Goal: Task Accomplishment & Management: Use online tool/utility

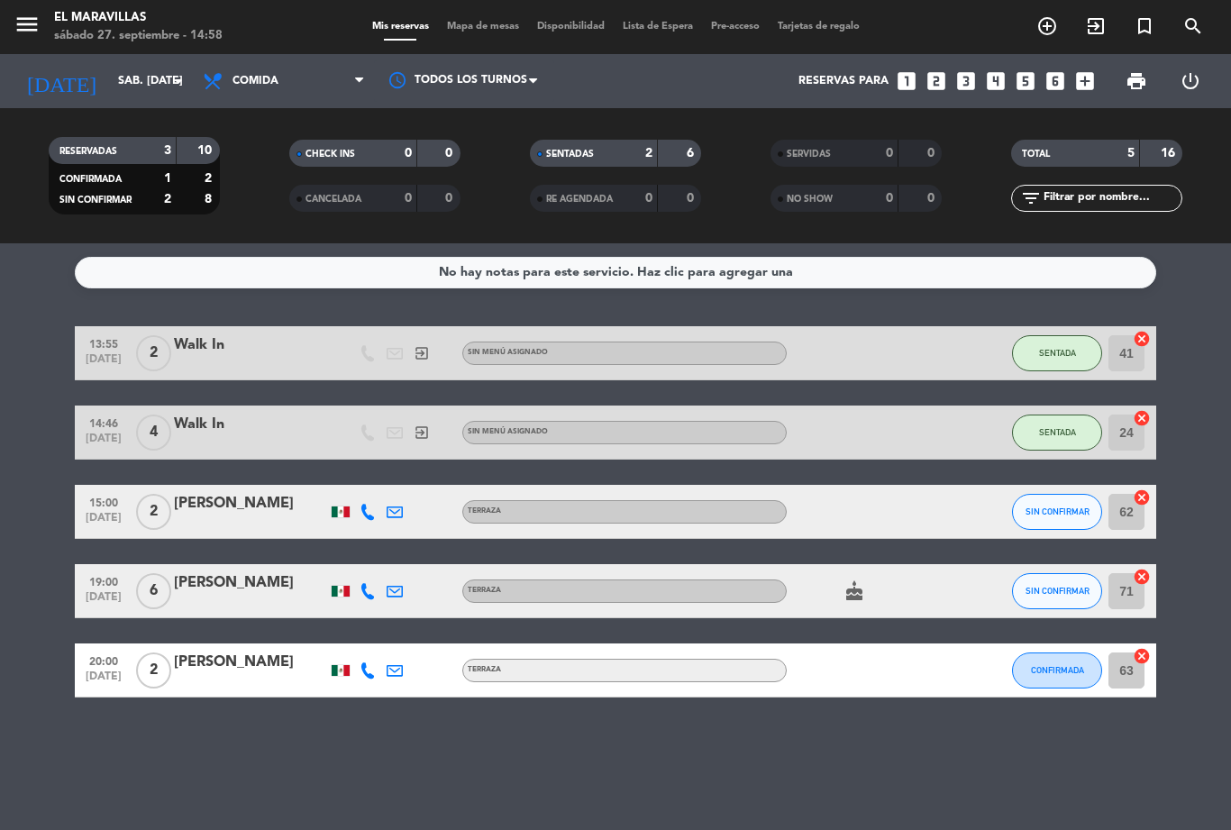
click at [470, 32] on span "Mapa de mesas" at bounding box center [483, 27] width 90 height 10
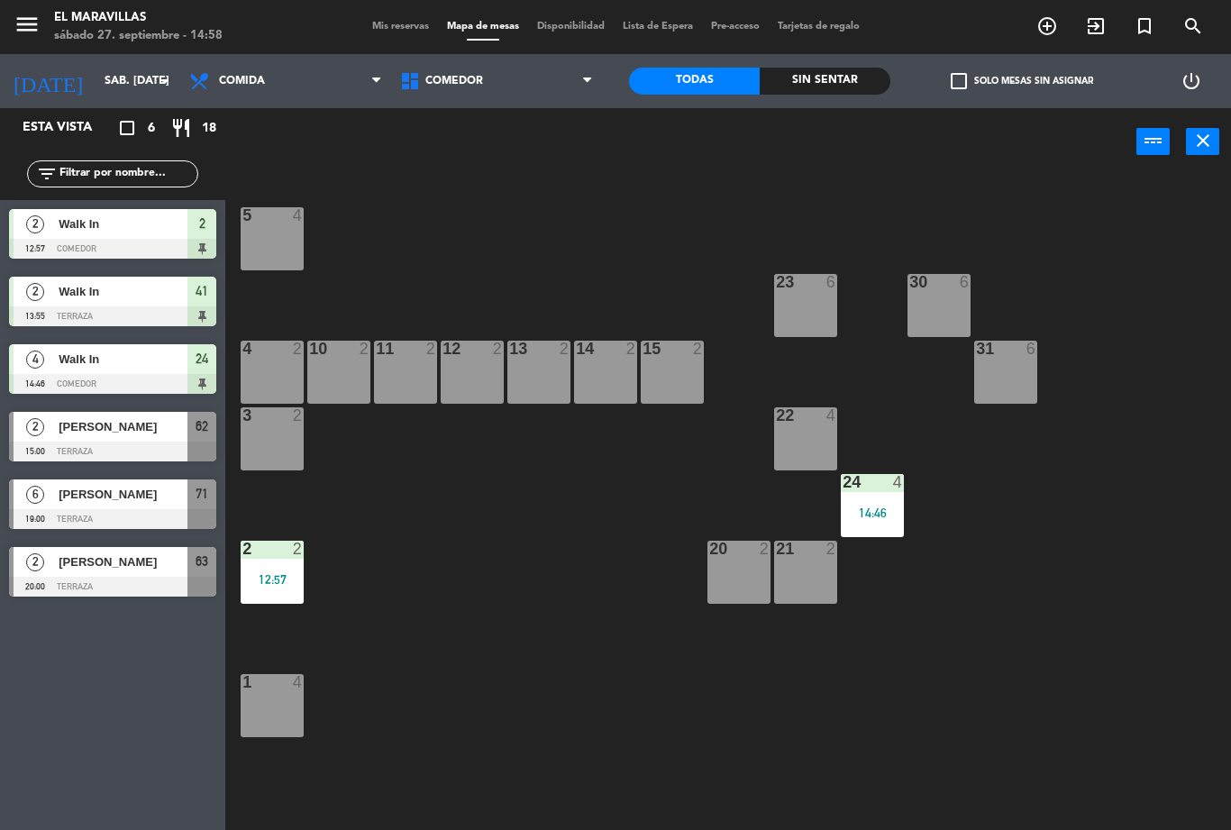
click at [567, 71] on span "Comedor" at bounding box center [496, 81] width 211 height 40
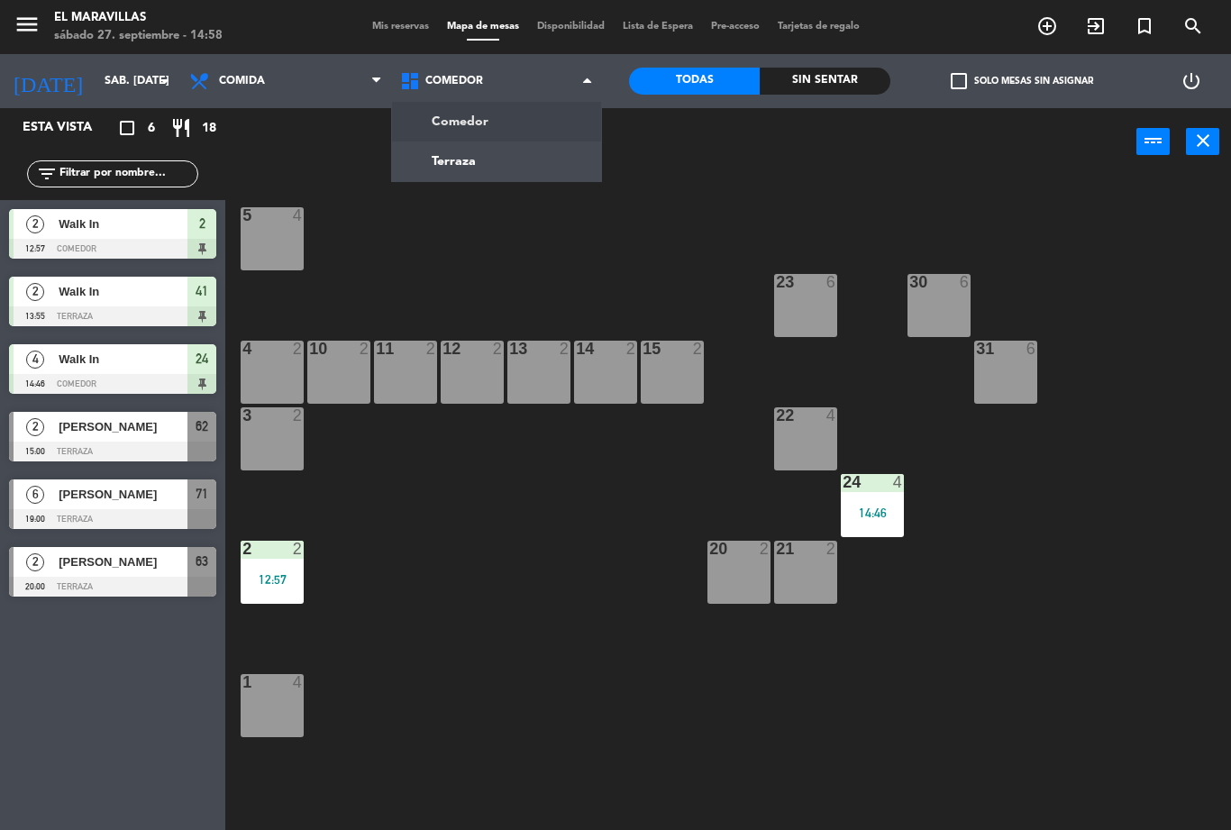
click at [445, 151] on ng-component "menu El Maravillas sábado 27. septiembre - 14:58 Mis reservas Mapa de mesas Dis…" at bounding box center [615, 415] width 1231 height 830
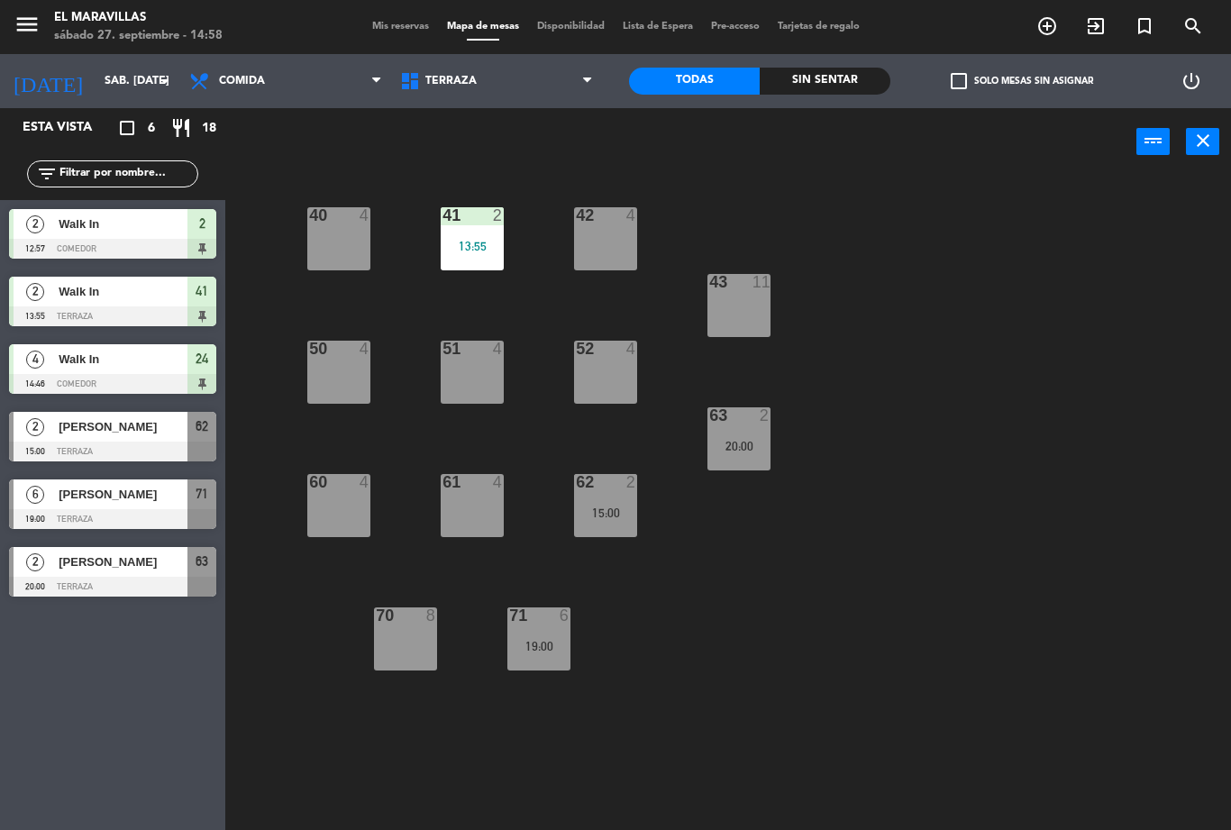
click at [570, 534] on div "40 4 41 2 13:55 42 4 43 11 50 4 51 4 52 4 63 2 20:00 60 4 61 4 62 2 15:00 70 8 …" at bounding box center [734, 503] width 993 height 654
click at [599, 506] on div "15:00" at bounding box center [605, 512] width 63 height 13
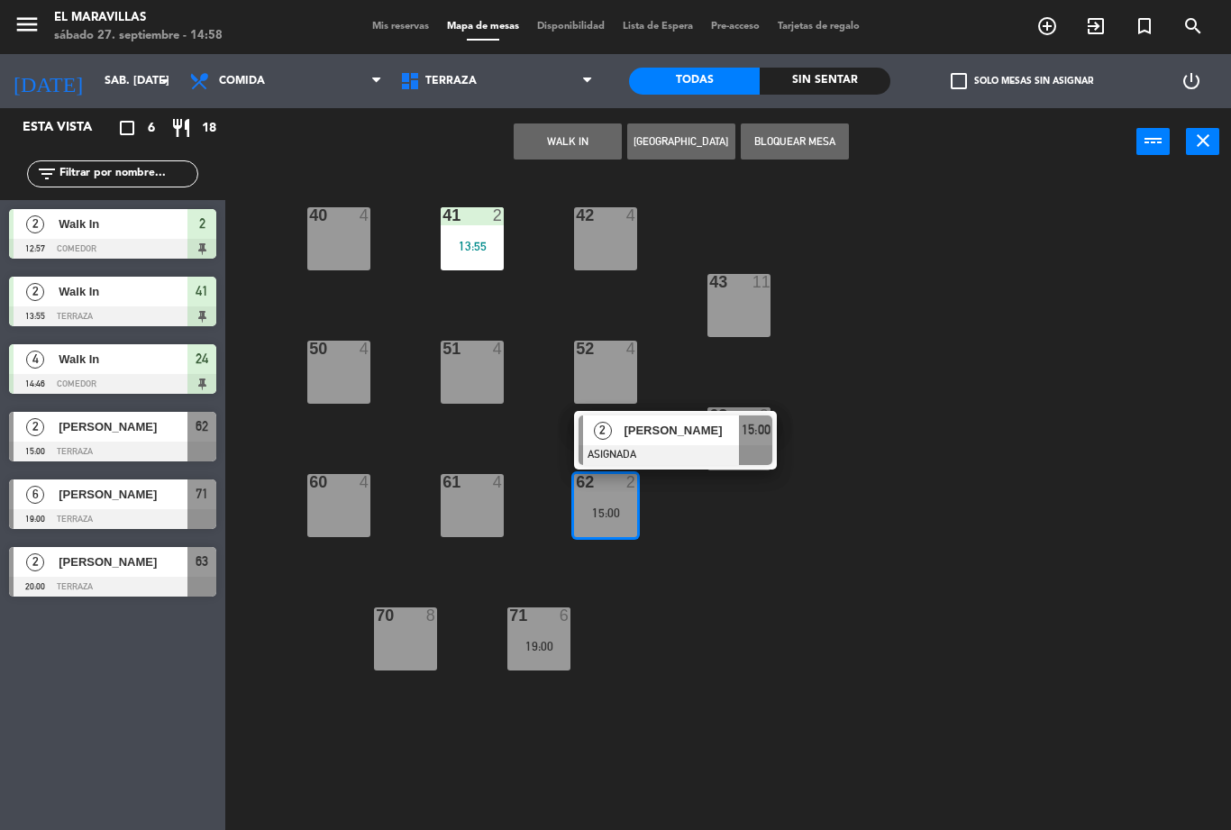
click at [648, 438] on span "[PERSON_NAME]" at bounding box center [681, 430] width 115 height 19
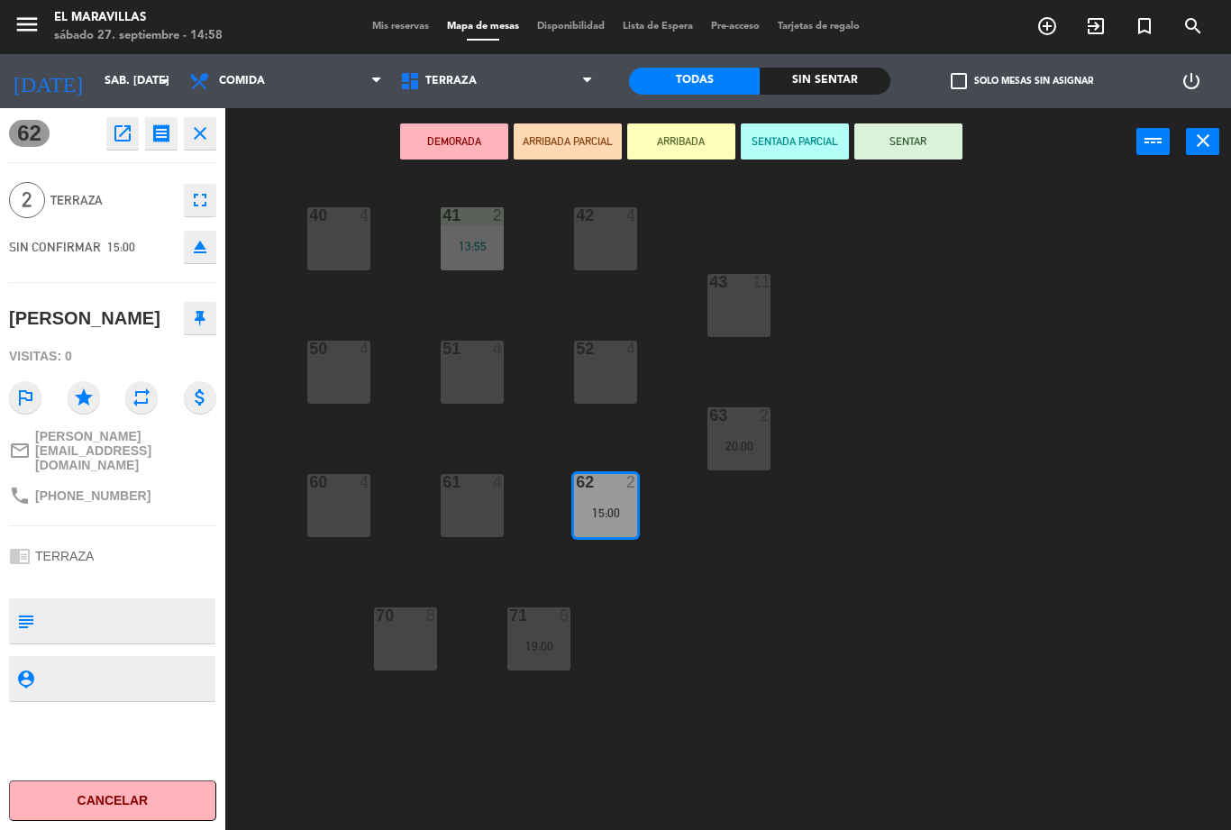
click at [913, 157] on button "SENTAR" at bounding box center [908, 141] width 108 height 36
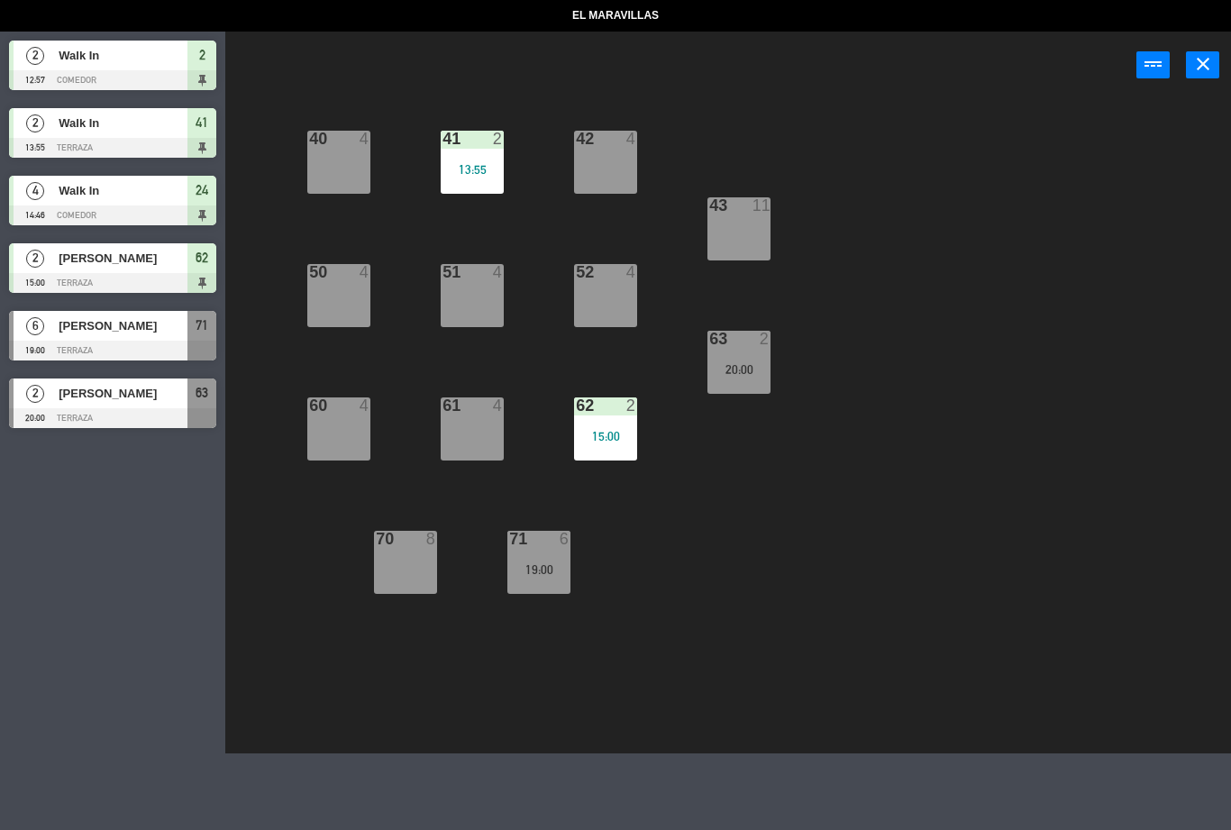
select select "lunch"
select select
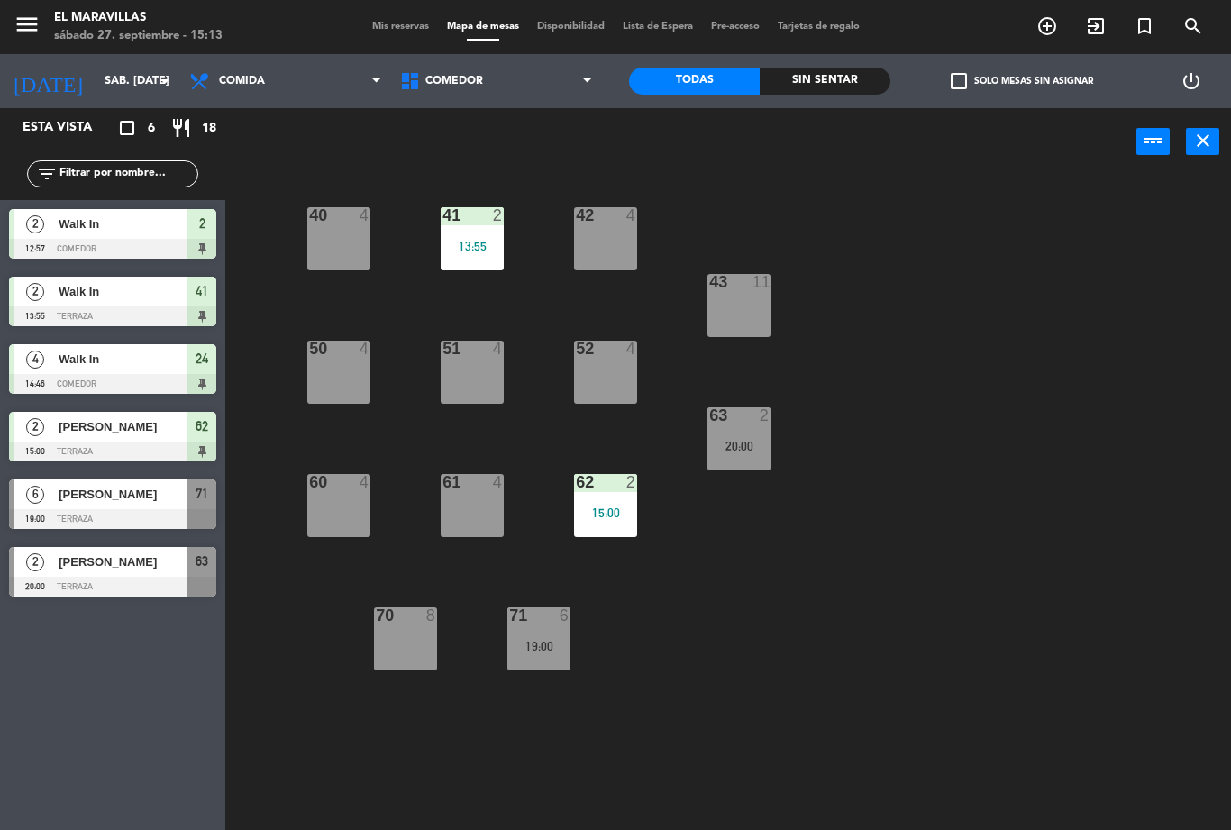
click at [853, 228] on div "40 4 41 2 13:55 42 4 43 11 50 4 51 4 52 4 63 2 20:00 60 4 61 4 62 2 15:00 70 8 …" at bounding box center [734, 503] width 993 height 654
click at [620, 256] on div "42 4" at bounding box center [605, 238] width 63 height 63
click at [614, 269] on div "42 4" at bounding box center [605, 238] width 63 height 63
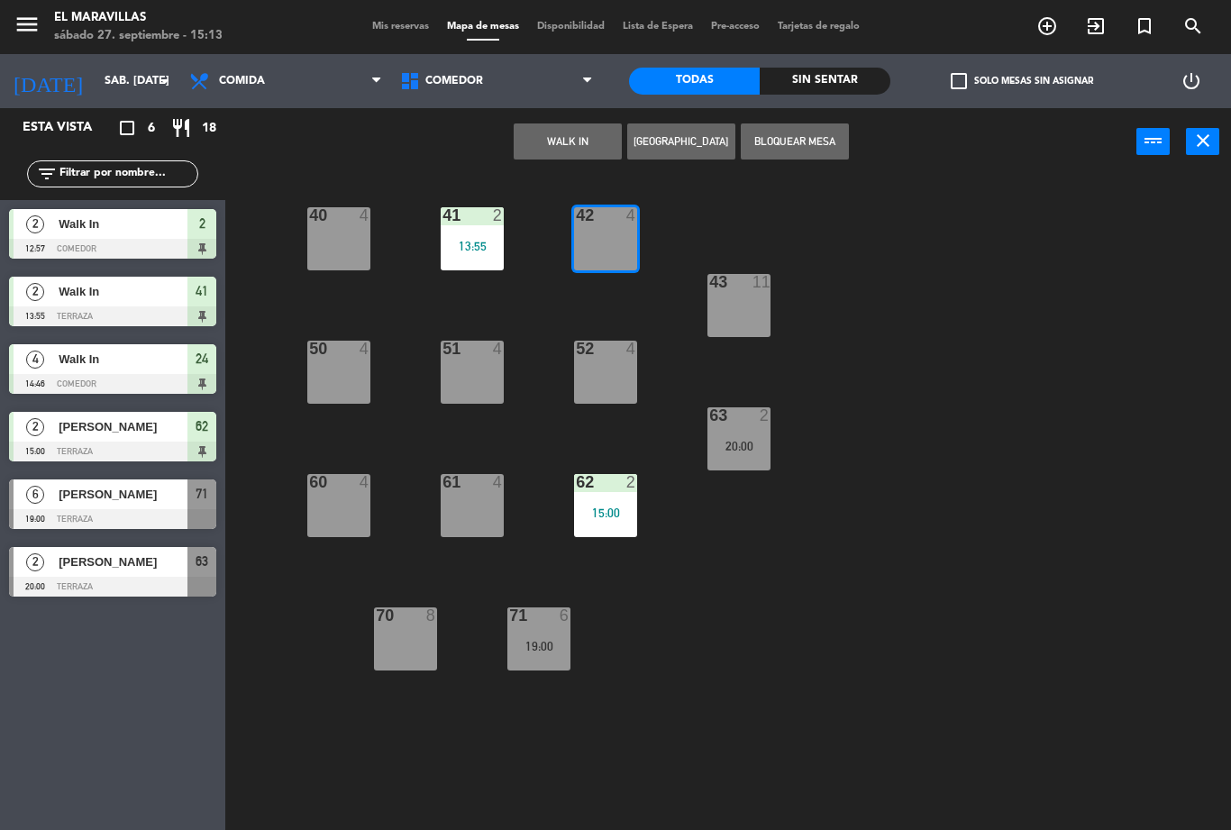
click at [572, 149] on button "WALK IN" at bounding box center [568, 141] width 108 height 36
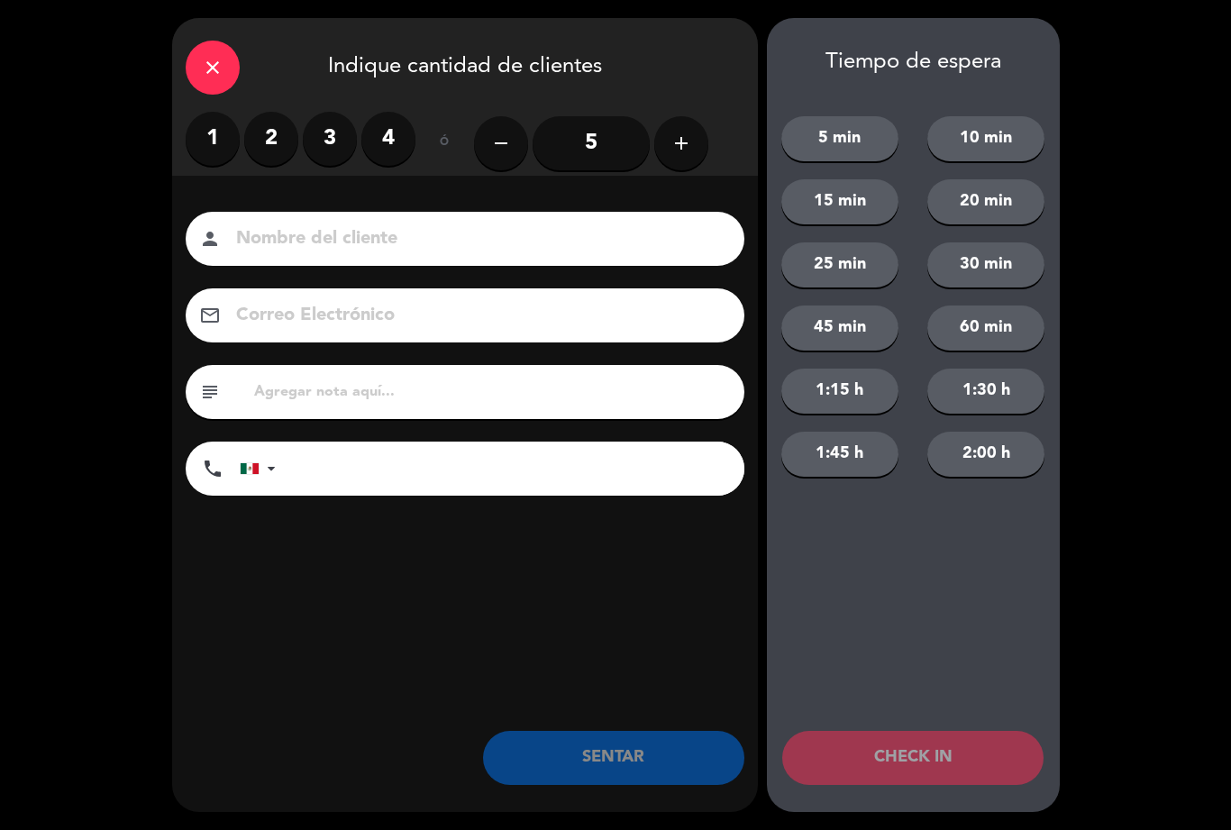
click at [285, 136] on label "2" at bounding box center [271, 139] width 54 height 54
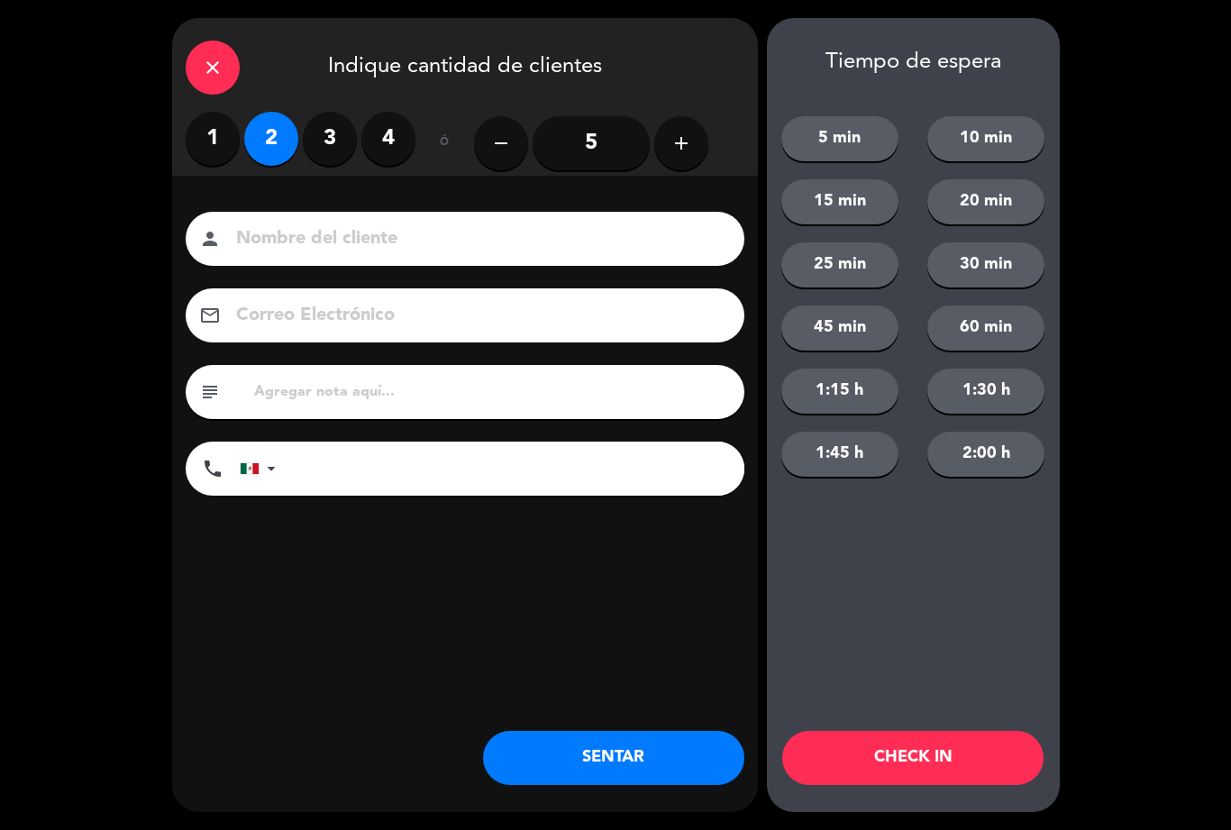
click at [495, 737] on button "SENTAR" at bounding box center [613, 758] width 261 height 54
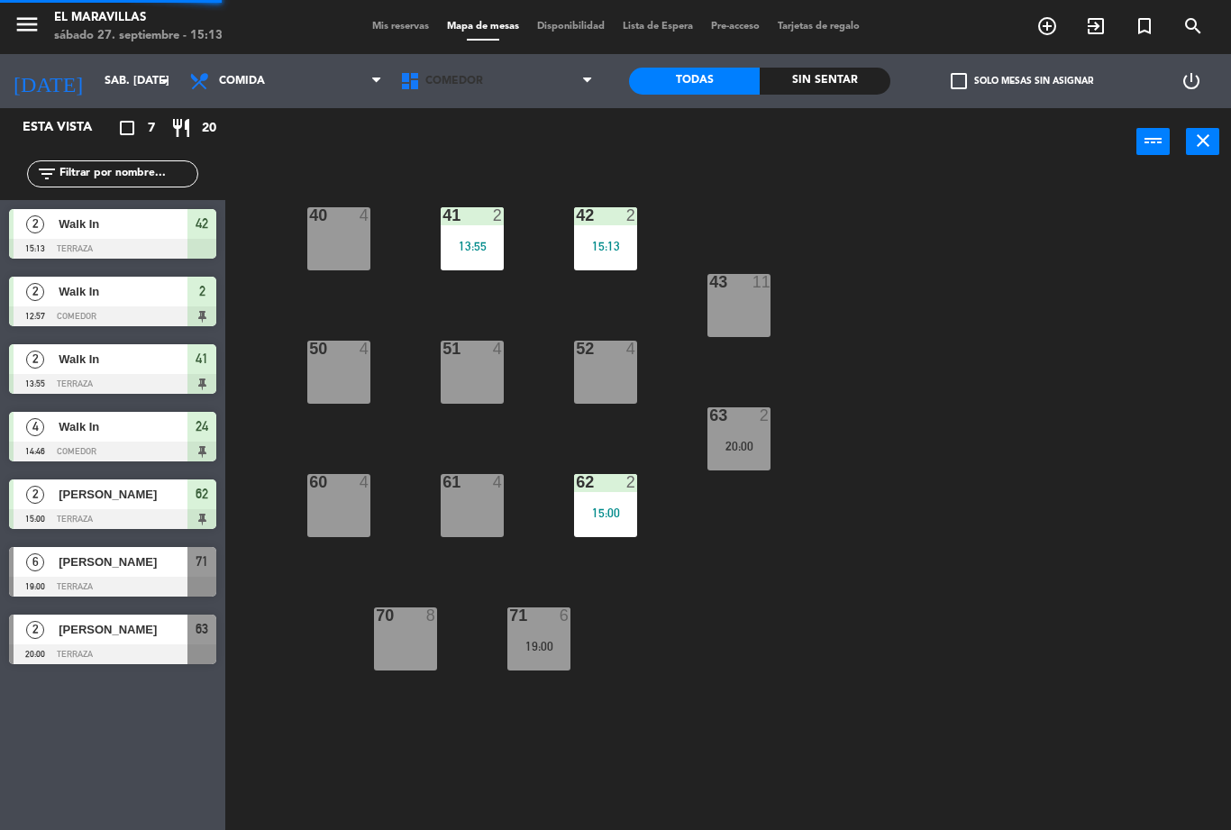
click at [544, 97] on span "Comedor" at bounding box center [496, 81] width 211 height 40
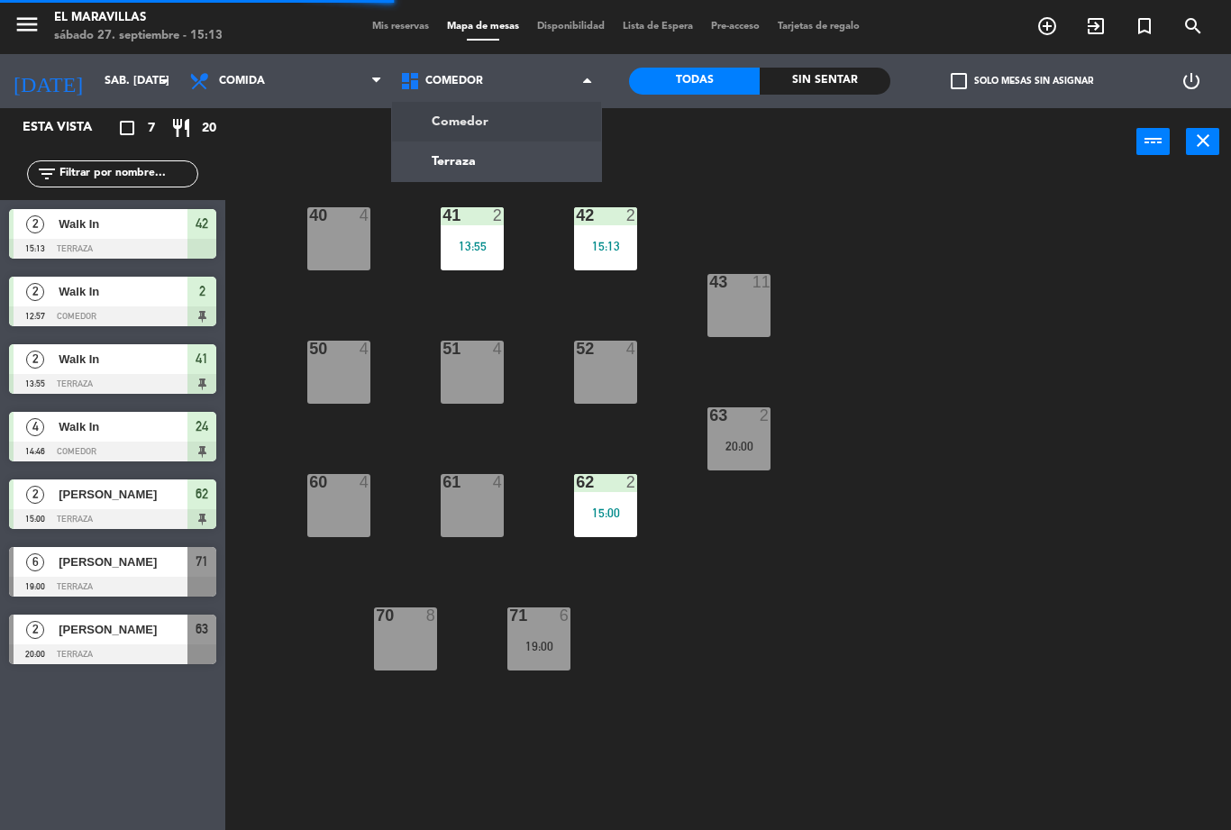
click at [554, 115] on ng-component "menu El Maravillas sábado 27. septiembre - 15:13 Mis reservas Mapa de mesas Dis…" at bounding box center [615, 415] width 1231 height 830
